Goal: Task Accomplishment & Management: Manage account settings

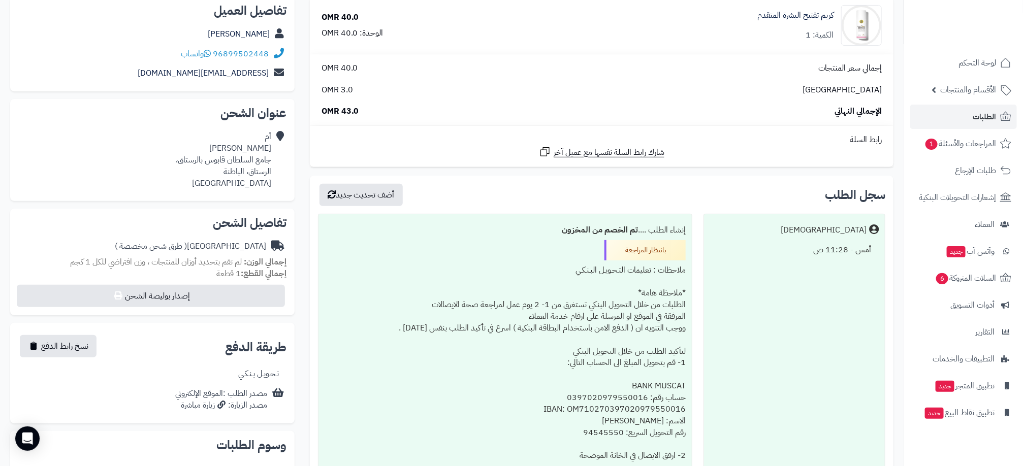
scroll to position [152, 0]
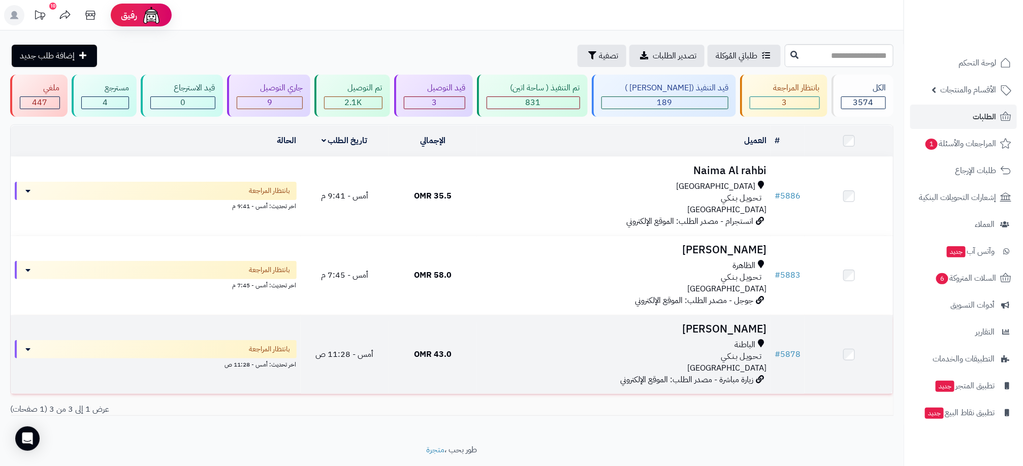
click at [528, 350] on div "الباطنة تـحـويـل بـنـكـي [GEOGRAPHIC_DATA]" at bounding box center [624, 356] width 286 height 35
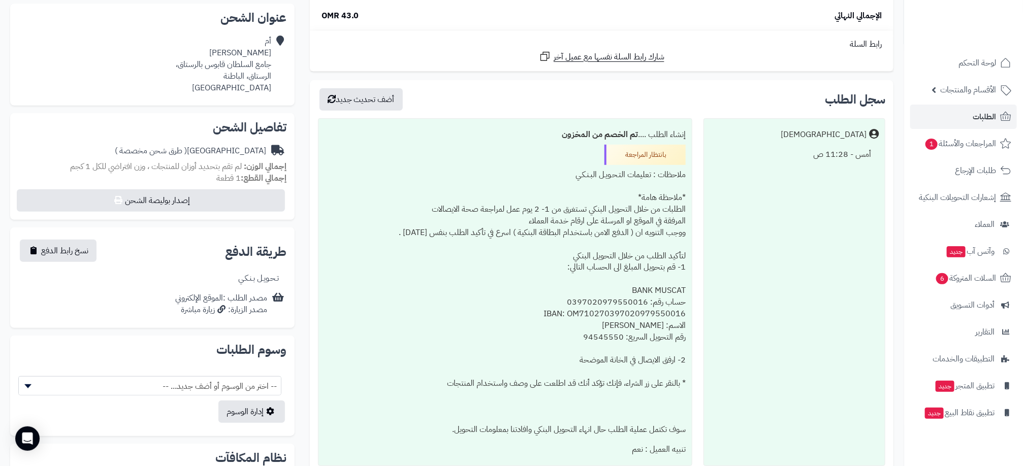
scroll to position [229, 0]
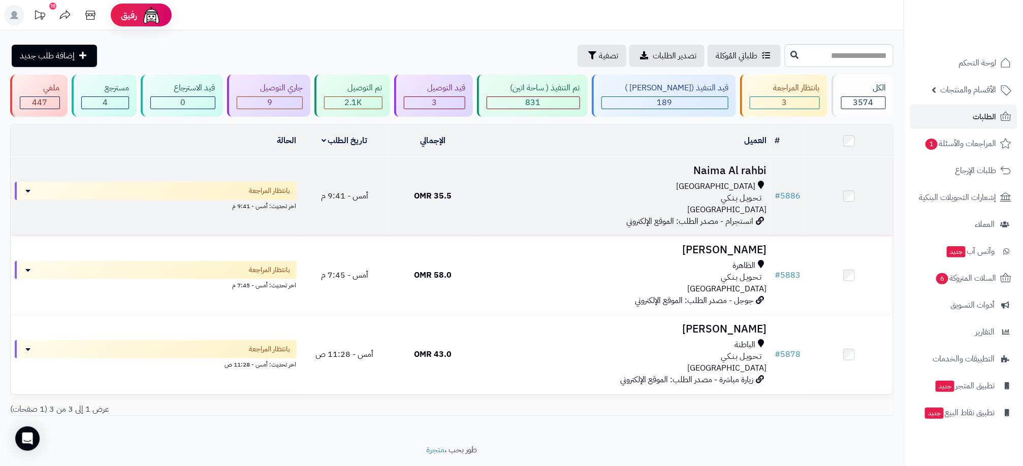
click at [629, 186] on div "[GEOGRAPHIC_DATA]" at bounding box center [624, 187] width 286 height 12
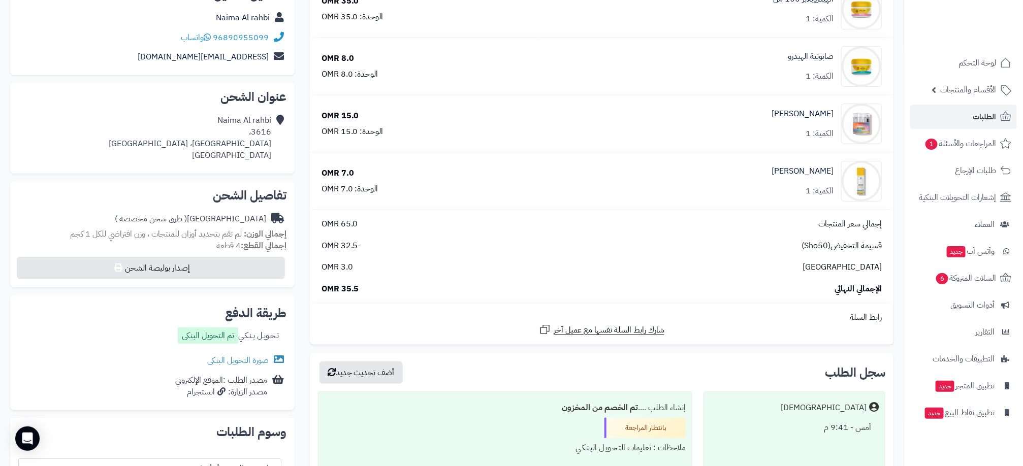
scroll to position [229, 0]
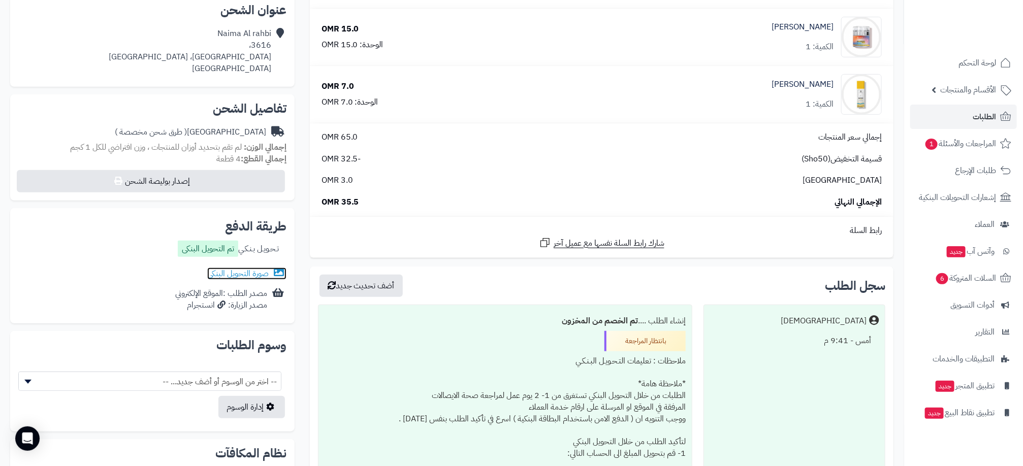
click at [249, 273] on link "صورة التحويل البنكى" at bounding box center [246, 274] width 79 height 12
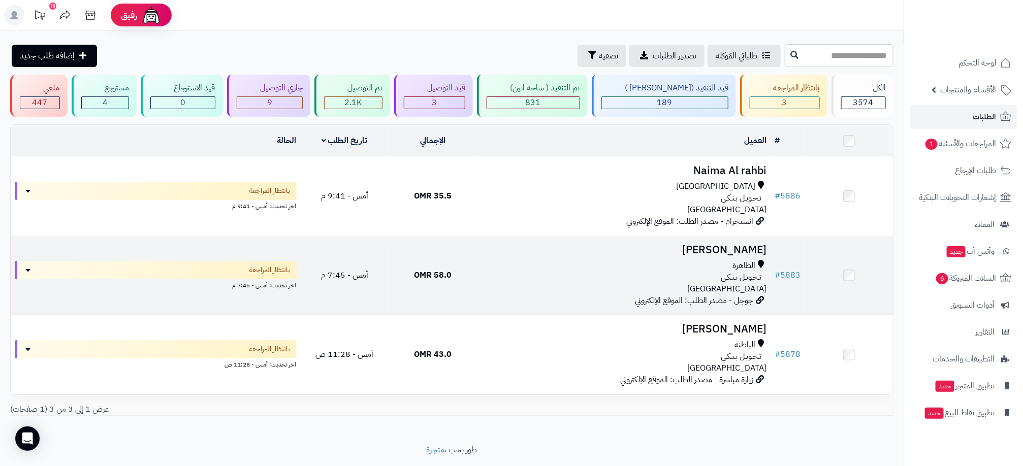
click at [531, 287] on div "الظاهرة تـحـويـل بـنـكـي [GEOGRAPHIC_DATA]" at bounding box center [624, 277] width 286 height 35
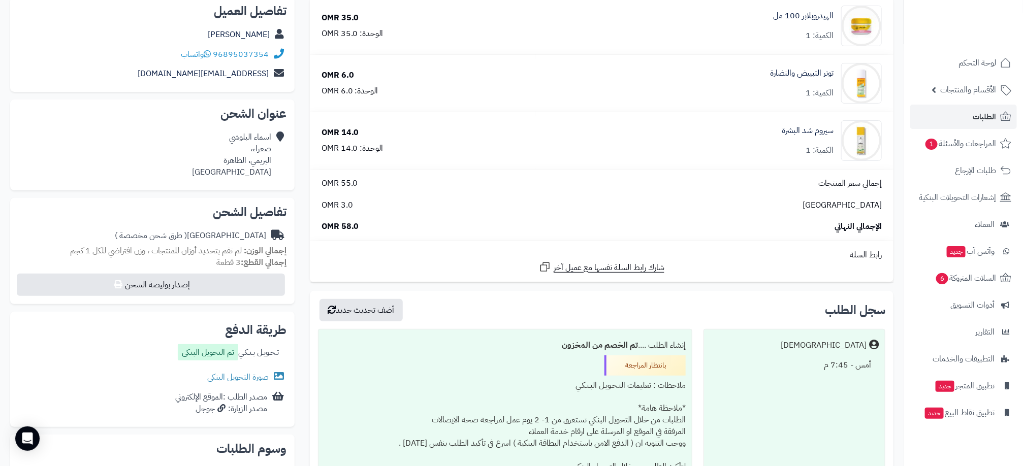
scroll to position [152, 0]
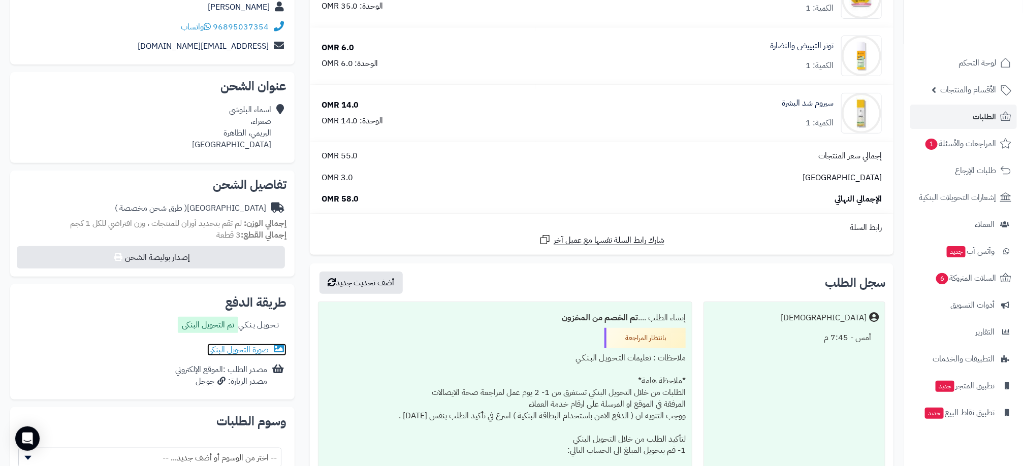
click at [244, 349] on link "صورة التحويل البنكى" at bounding box center [246, 350] width 79 height 12
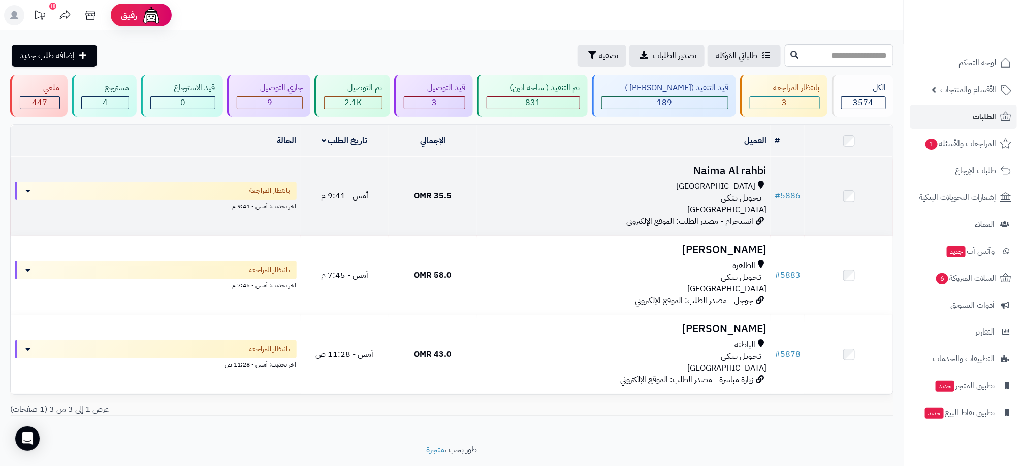
click at [482, 210] on div "مسقط تـحـويـل بـنـكـي عمان" at bounding box center [624, 198] width 286 height 35
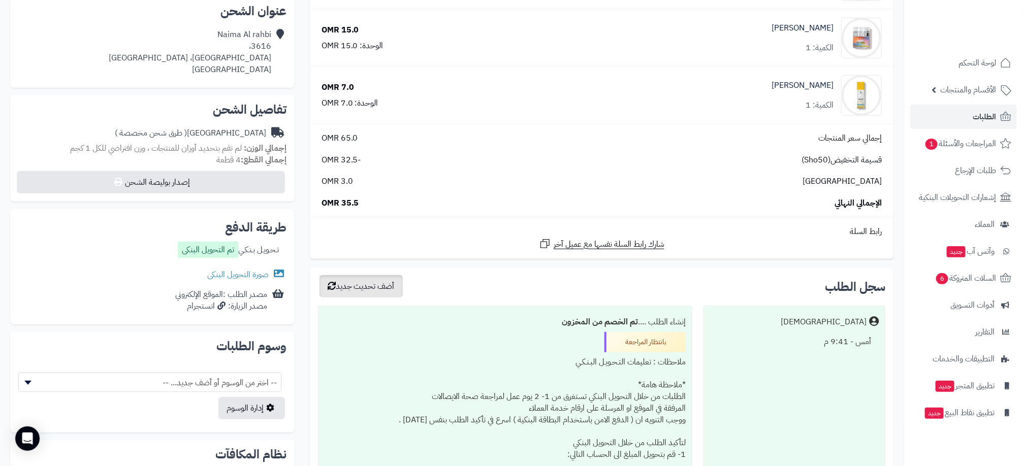
scroll to position [229, 0]
click at [225, 278] on link "صورة التحويل البنكى" at bounding box center [246, 274] width 79 height 12
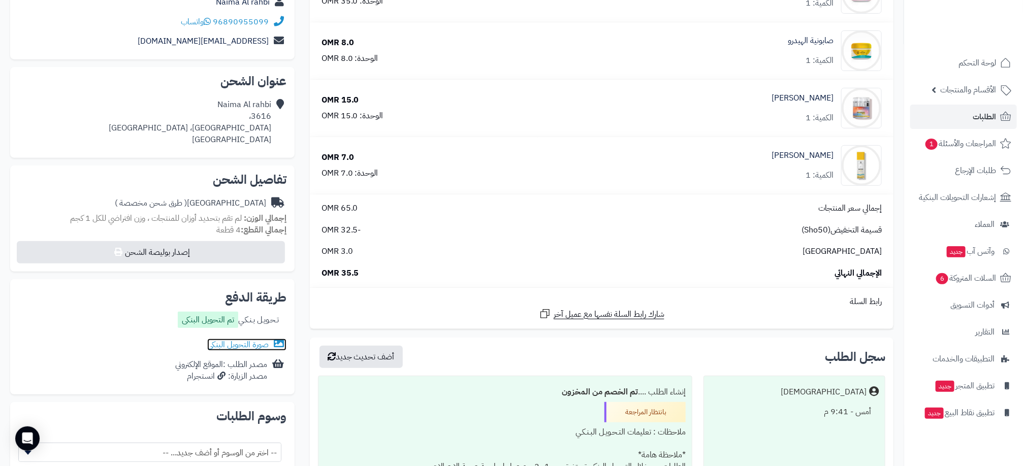
scroll to position [0, 0]
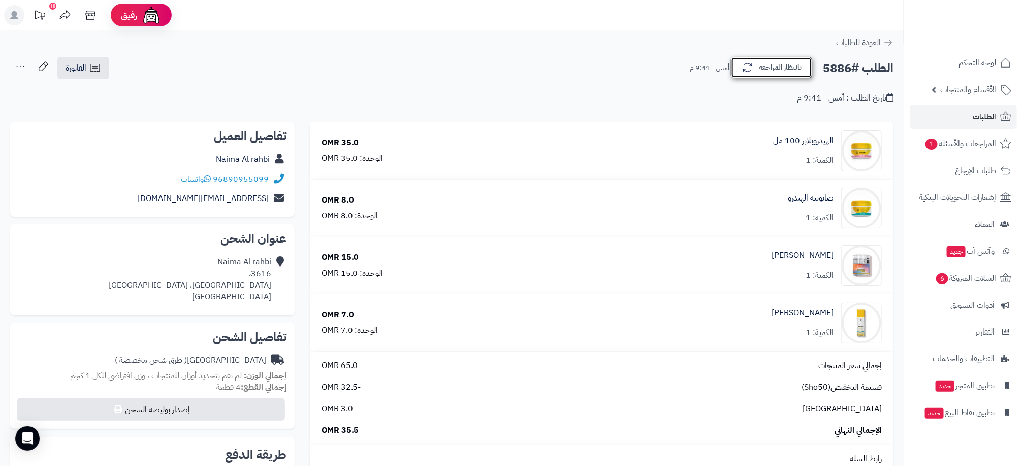
click at [768, 69] on button "بانتظار المراجعة" at bounding box center [771, 67] width 81 height 21
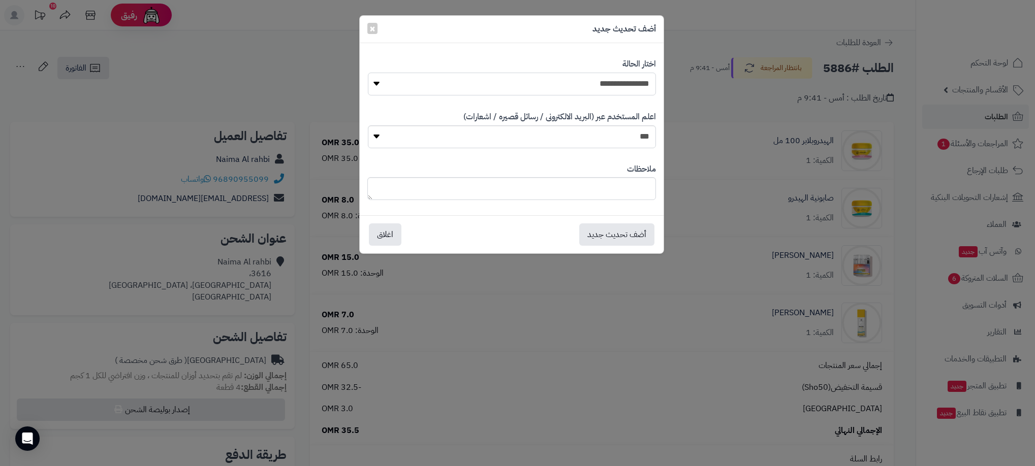
drag, startPoint x: 604, startPoint y: 84, endPoint x: 603, endPoint y: 92, distance: 7.7
click at [603, 84] on select "**********" at bounding box center [512, 84] width 288 height 23
select select "**"
click at [368, 73] on select "**********" at bounding box center [512, 84] width 288 height 23
click at [621, 230] on button "أضف تحديث جديد" at bounding box center [616, 234] width 75 height 22
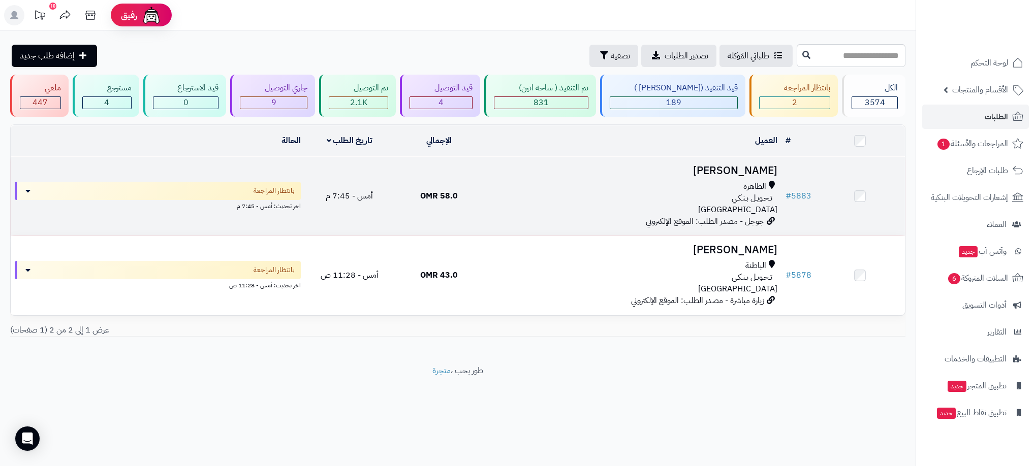
click at [517, 209] on div "الظاهرة تـحـويـل بـنـكـي عمان" at bounding box center [633, 198] width 290 height 35
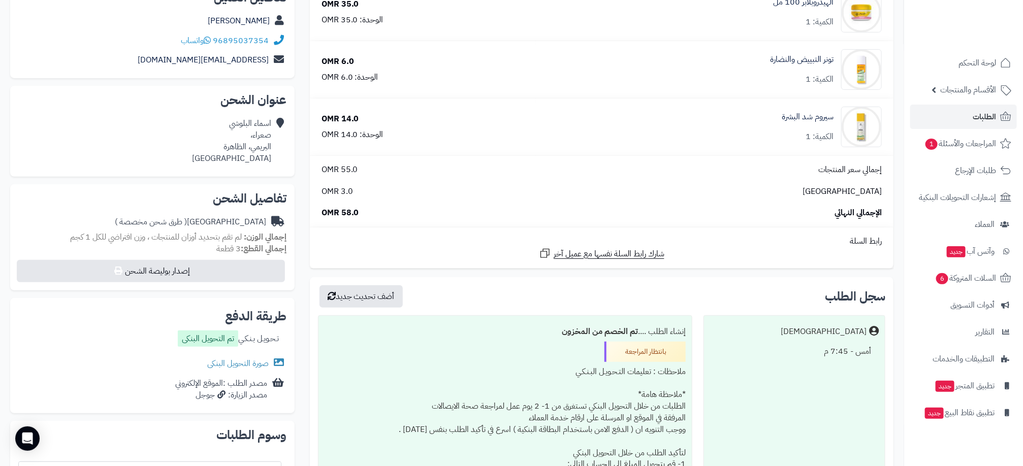
scroll to position [152, 0]
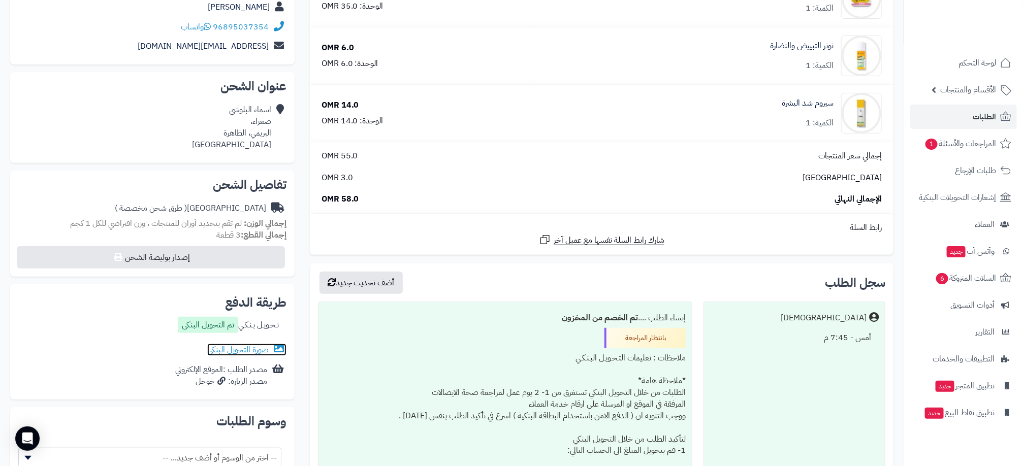
click at [258, 351] on link "صورة التحويل البنكى" at bounding box center [246, 350] width 79 height 12
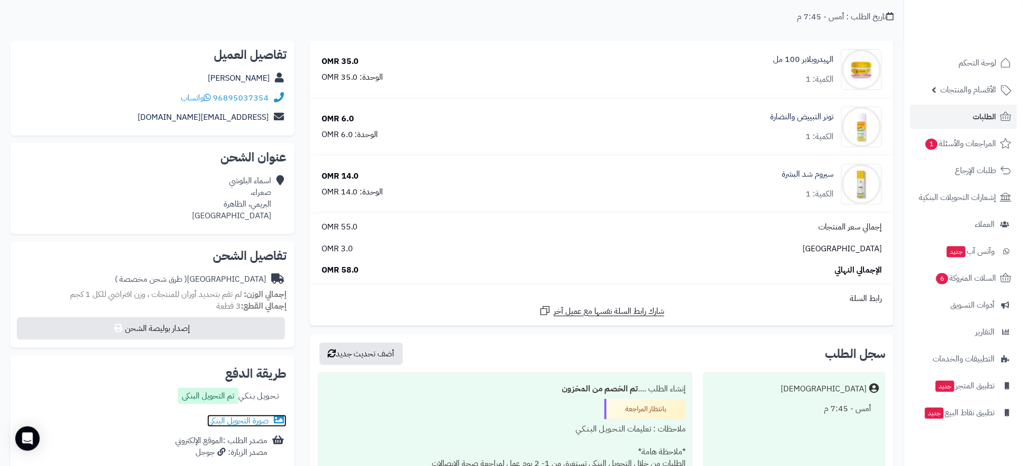
scroll to position [0, 0]
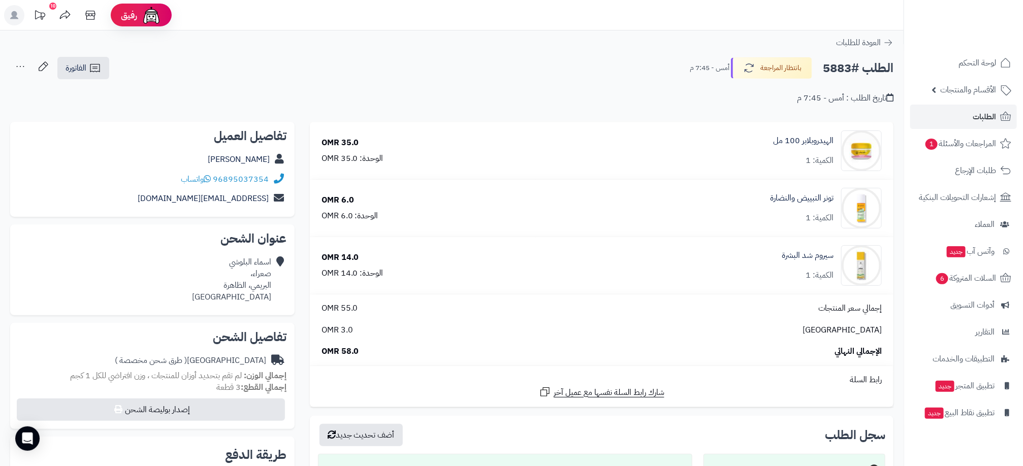
click at [839, 67] on h2 "الطلب #5883" at bounding box center [858, 68] width 71 height 21
click at [838, 66] on h2 "الطلب #5883" at bounding box center [858, 68] width 71 height 21
drag, startPoint x: 838, startPoint y: 66, endPoint x: 836, endPoint y: 70, distance: 5.2
copy h2 "5883"
drag, startPoint x: 162, startPoint y: 170, endPoint x: 232, endPoint y: 169, distance: 70.1
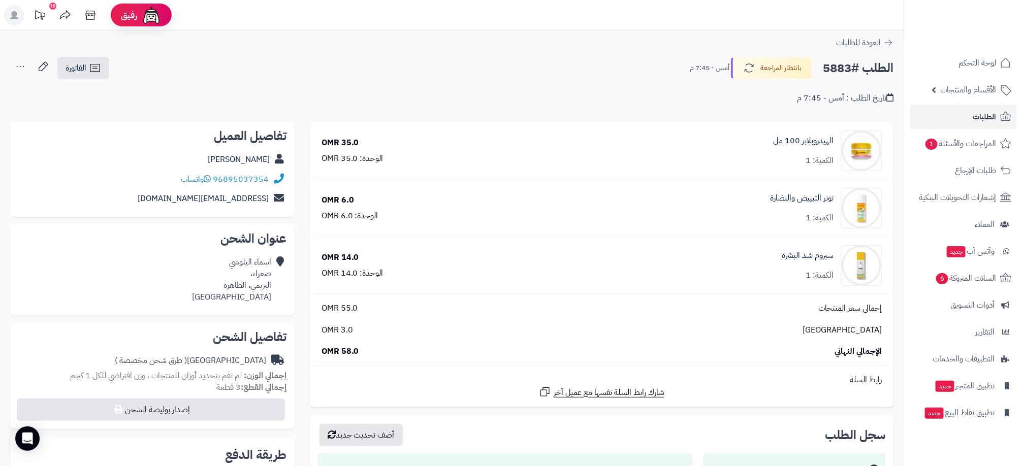
click at [232, 170] on div "96895037354 واتساب" at bounding box center [152, 180] width 268 height 20
drag, startPoint x: 232, startPoint y: 169, endPoint x: 229, endPoint y: 174, distance: 5.5
click at [232, 170] on div "96895037354 واتساب" at bounding box center [152, 180] width 268 height 20
click at [168, 171] on div "96895037354 واتساب" at bounding box center [152, 180] width 268 height 20
click at [157, 106] on div "**********" at bounding box center [452, 85] width 904 height 58
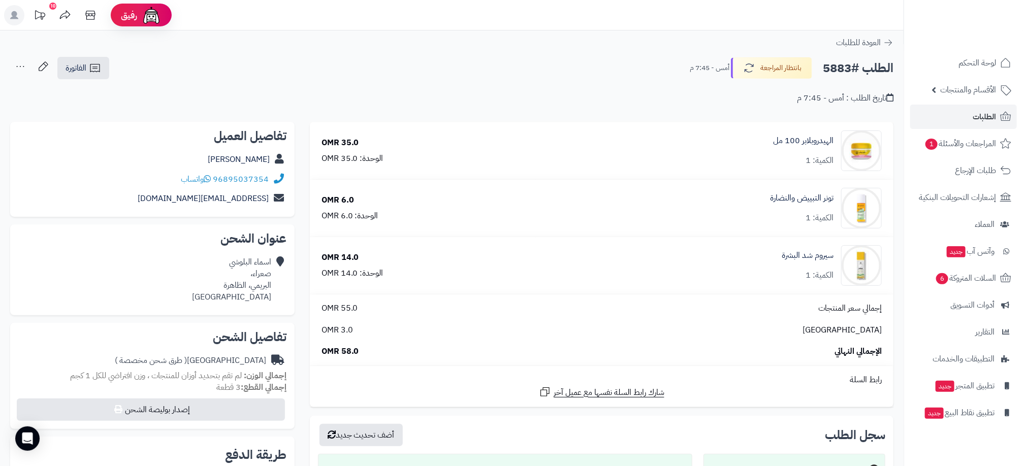
drag, startPoint x: 164, startPoint y: 168, endPoint x: 200, endPoint y: 183, distance: 39.4
click at [200, 183] on div "96895037354 واتساب" at bounding box center [152, 180] width 268 height 20
drag, startPoint x: 200, startPoint y: 183, endPoint x: 160, endPoint y: 177, distance: 40.6
click at [160, 177] on div "96895037354 واتساب" at bounding box center [152, 180] width 268 height 20
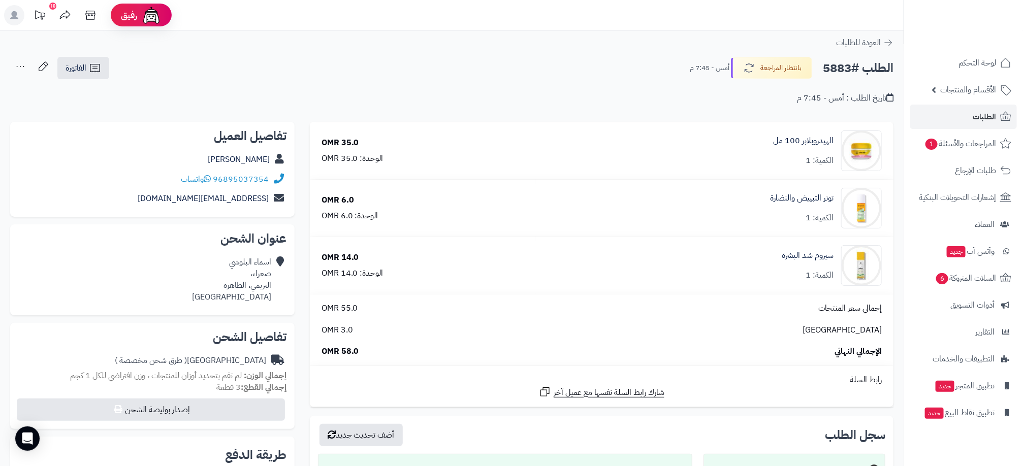
click at [160, 180] on div "96895037354 واتساب" at bounding box center [152, 180] width 268 height 20
drag, startPoint x: 216, startPoint y: 177, endPoint x: 195, endPoint y: 166, distance: 24.1
click at [195, 166] on div "Asma Al-Bulushi" at bounding box center [152, 160] width 268 height 20
click at [194, 166] on div "Asma Al-Bulushi" at bounding box center [152, 160] width 268 height 20
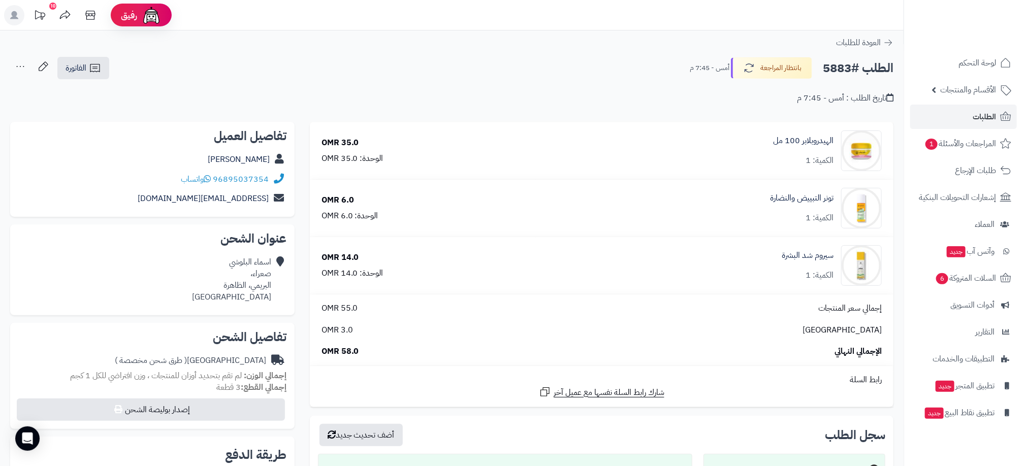
drag, startPoint x: 194, startPoint y: 166, endPoint x: 163, endPoint y: 179, distance: 33.5
click at [163, 179] on div "96895037354 واتساب" at bounding box center [152, 180] width 268 height 20
click at [163, 178] on div "96895037354 واتساب" at bounding box center [152, 180] width 268 height 20
drag, startPoint x: 163, startPoint y: 178, endPoint x: 218, endPoint y: 176, distance: 54.9
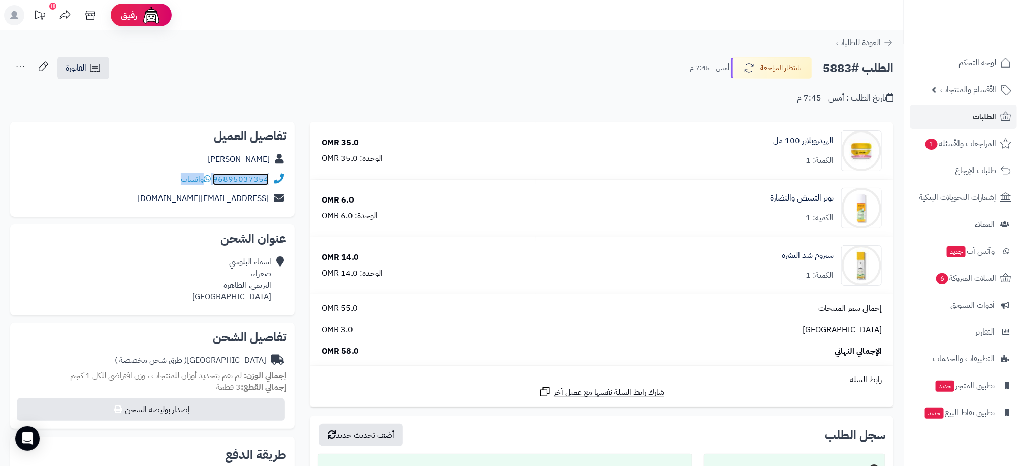
copy div "96895037354 واتساب"
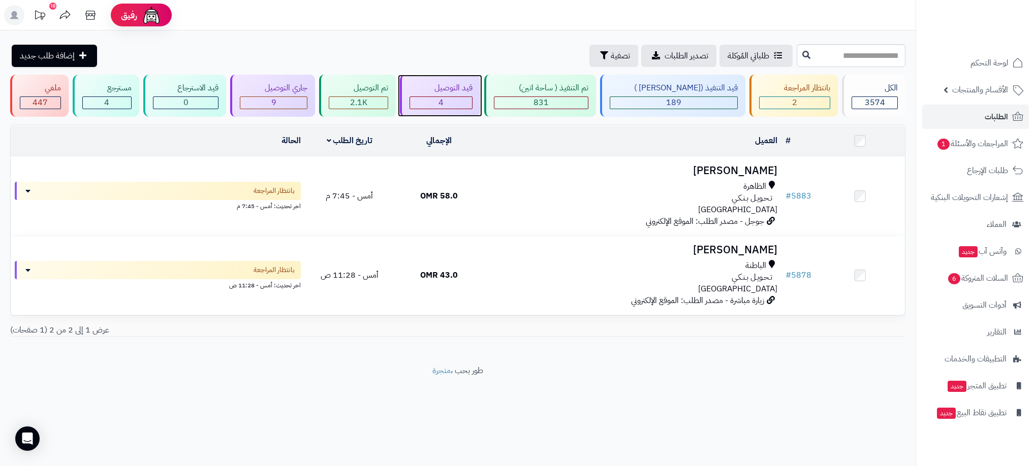
click at [440, 106] on div "4" at bounding box center [441, 103] width 62 height 12
